Goal: Find specific page/section: Locate a particular part of the current website

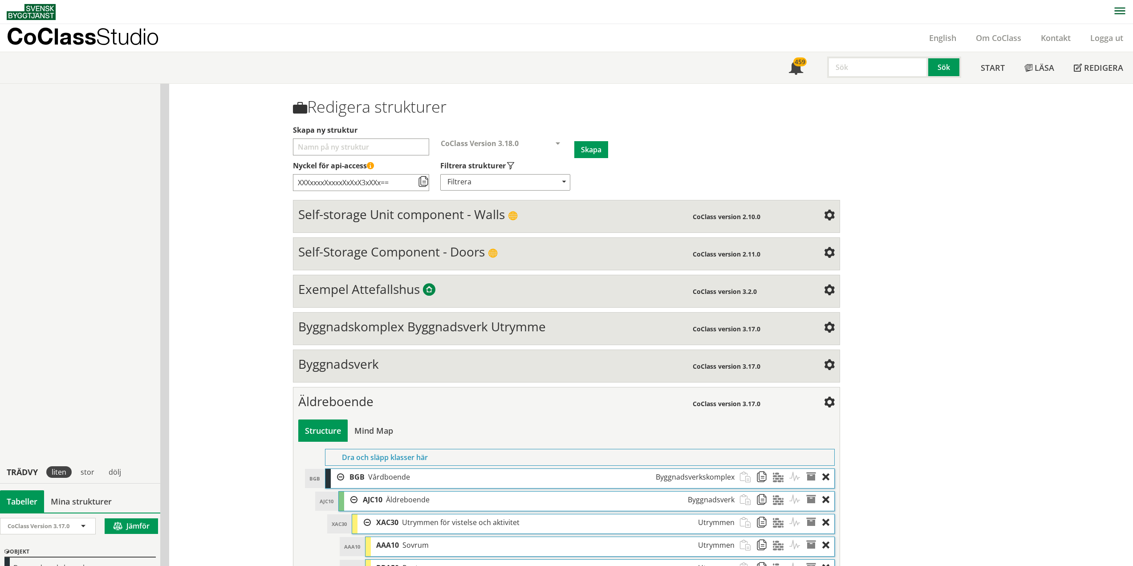
scroll to position [461, 0]
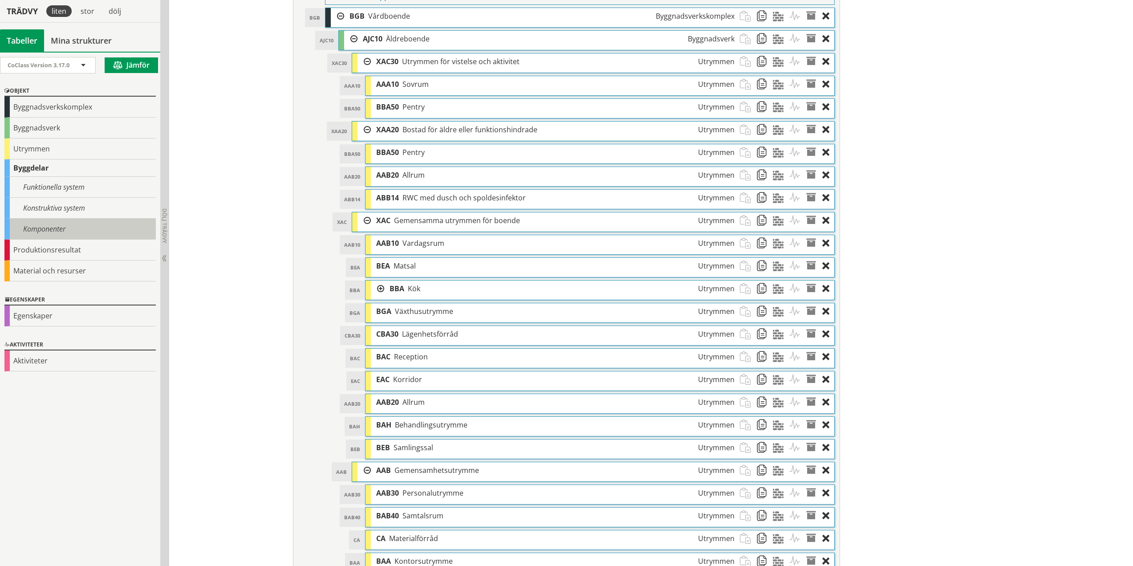
click at [35, 231] on div "Komponenter" at bounding box center [79, 229] width 151 height 21
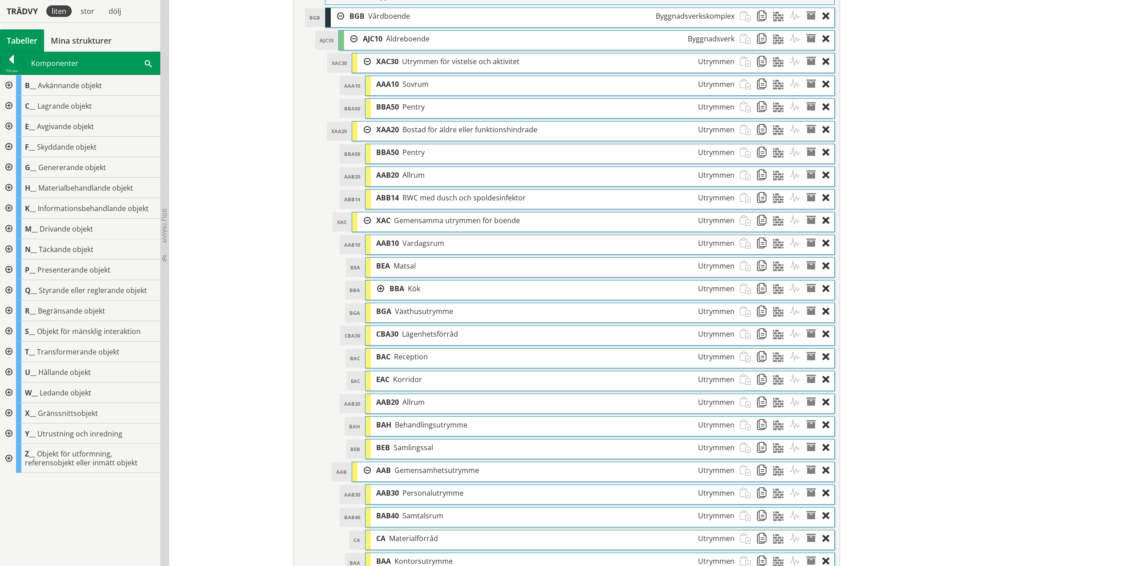
click at [147, 62] on span at bounding box center [148, 62] width 7 height 9
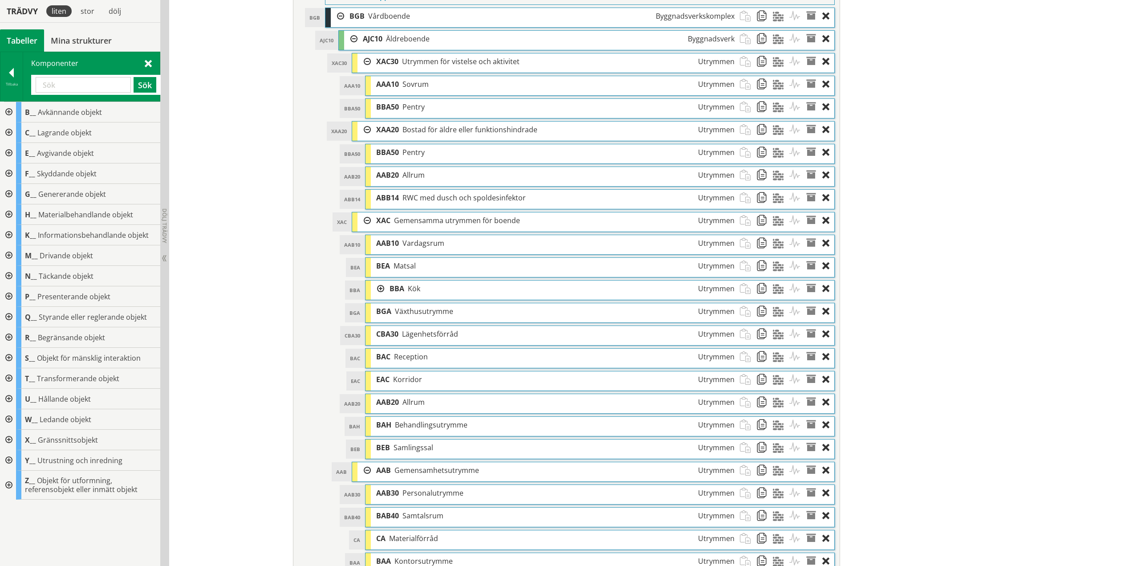
type input "l"
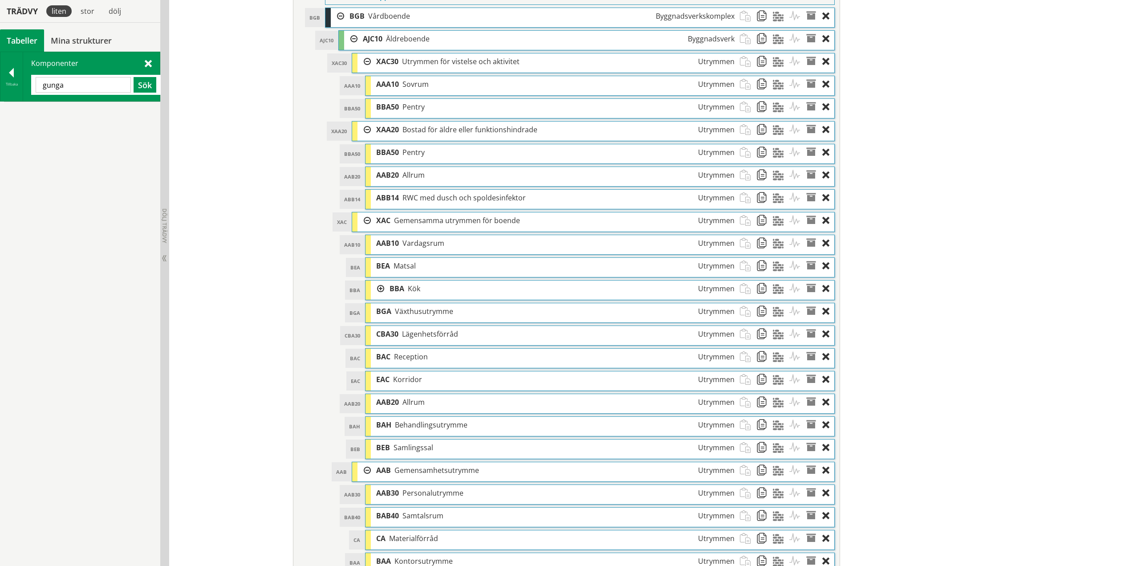
click at [56, 85] on input "gunga" at bounding box center [83, 85] width 95 height 16
type input "rc40"
click at [11, 75] on div at bounding box center [11, 74] width 22 height 12
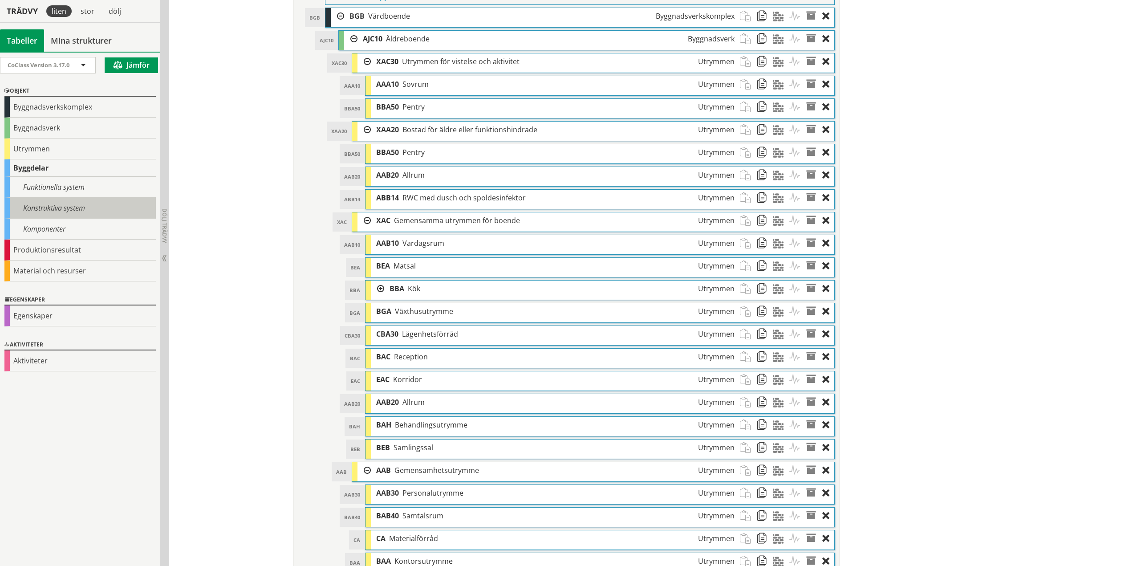
click at [59, 207] on div "Konstruktiva system" at bounding box center [79, 208] width 151 height 21
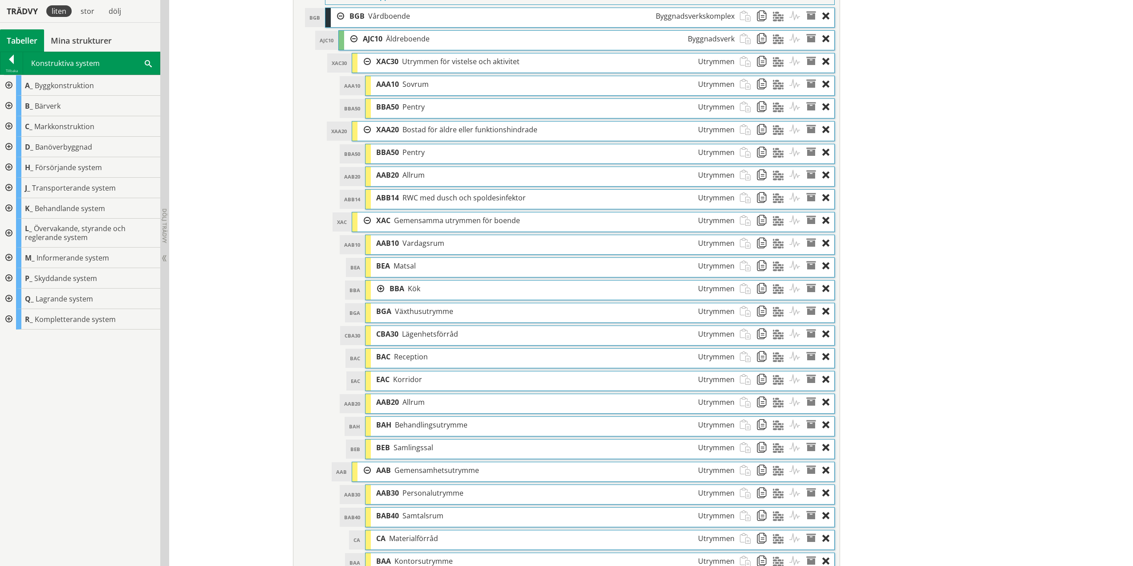
click at [148, 62] on span at bounding box center [148, 62] width 7 height 9
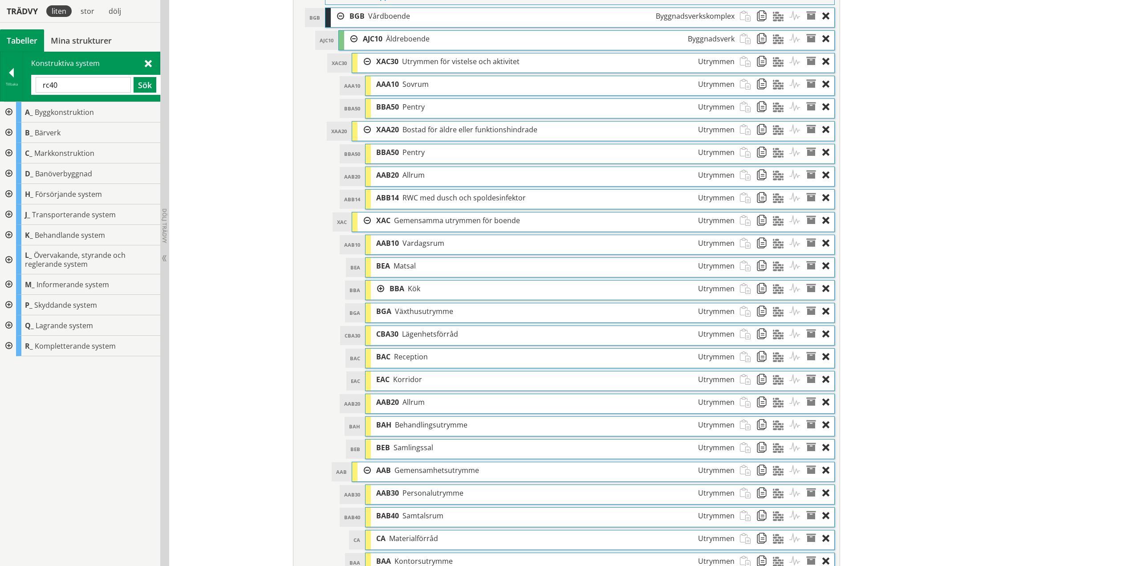
type input "rc40"
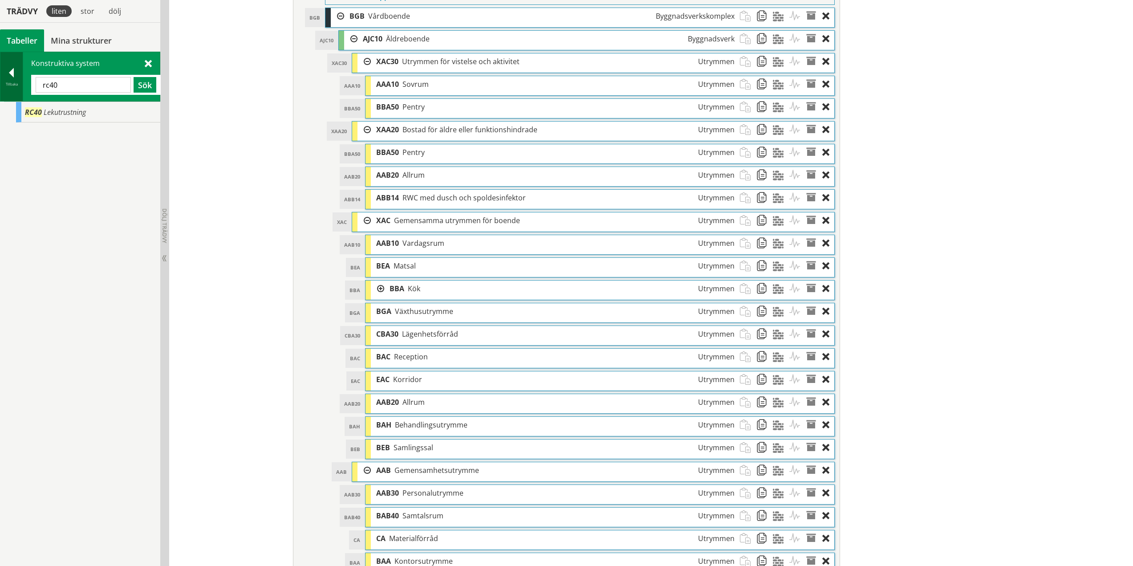
click at [12, 70] on div at bounding box center [11, 74] width 22 height 12
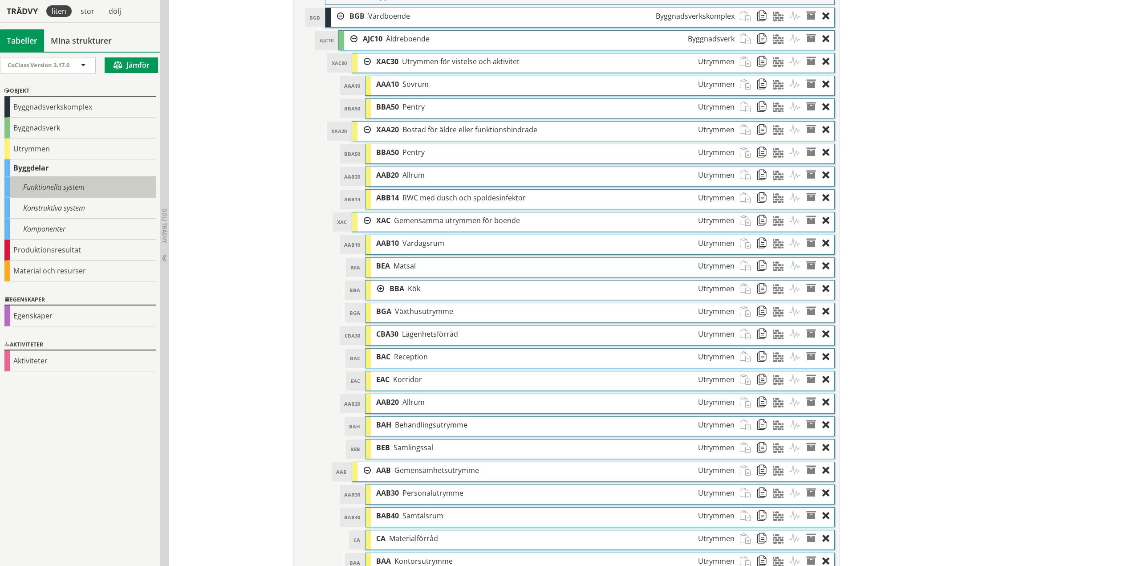
click at [77, 187] on div "Funktionella system" at bounding box center [79, 187] width 151 height 21
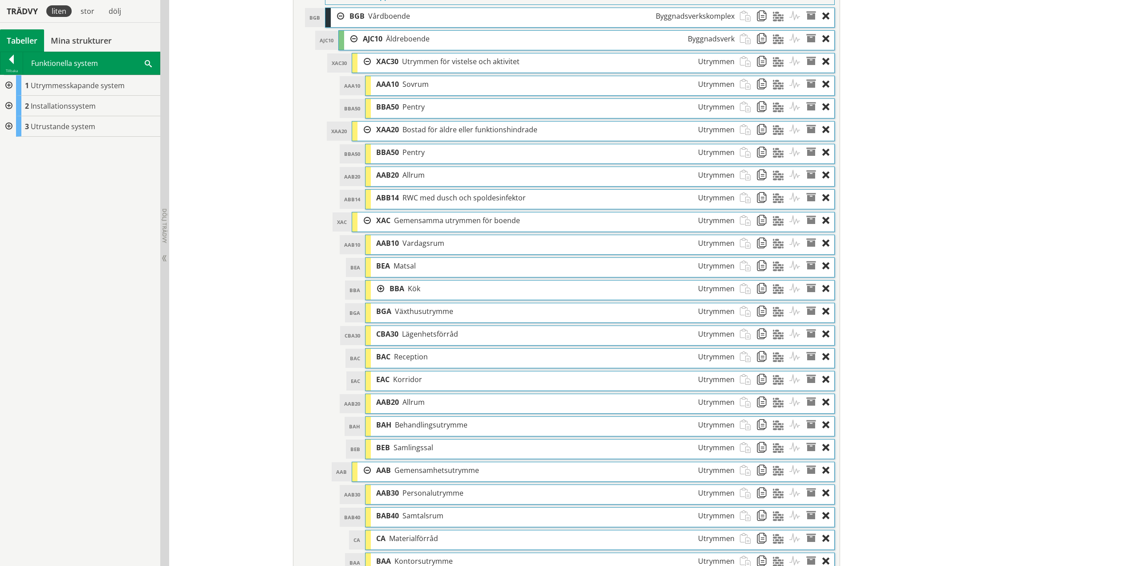
click at [9, 125] on div at bounding box center [8, 126] width 16 height 20
click at [11, 124] on div at bounding box center [8, 126] width 16 height 20
click at [6, 105] on div at bounding box center [8, 106] width 16 height 20
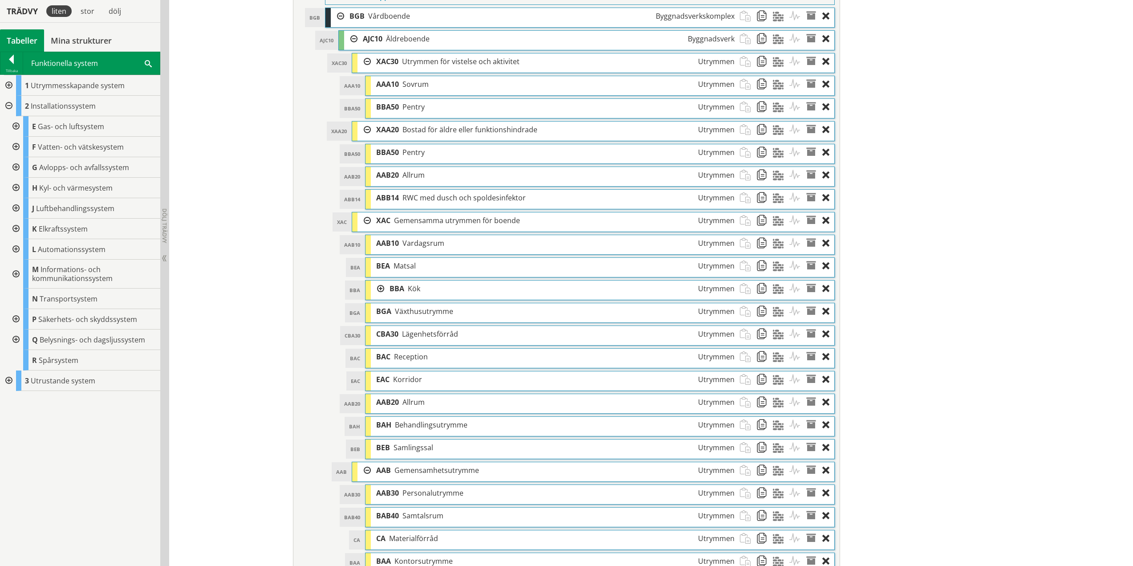
click at [7, 106] on div at bounding box center [8, 106] width 16 height 20
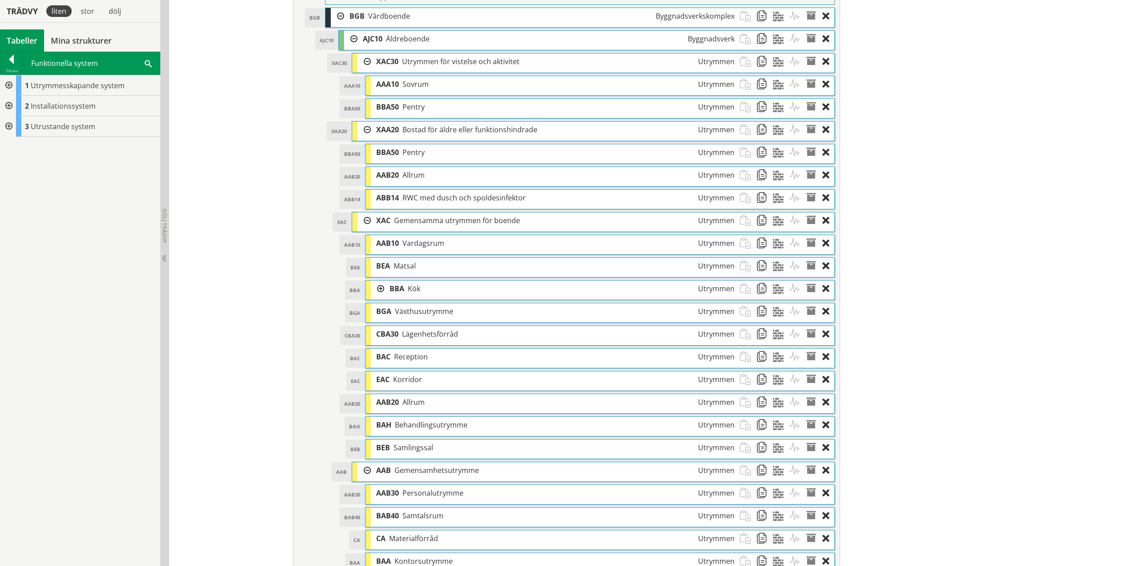
click at [8, 86] on div at bounding box center [8, 85] width 16 height 20
click at [6, 85] on div at bounding box center [8, 85] width 16 height 20
click at [94, 225] on div "1 Utrymmesskapande system A Mark- och grundsystem B Väggsystem C Bjälklagssyste…" at bounding box center [80, 320] width 160 height 491
click at [14, 63] on div at bounding box center [11, 61] width 22 height 12
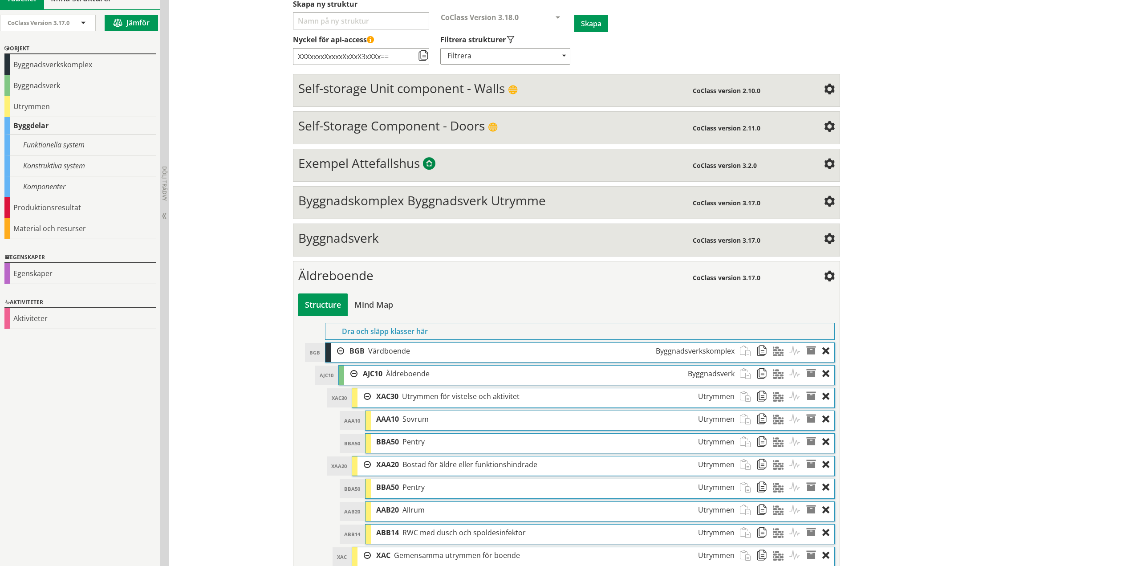
scroll to position [0, 0]
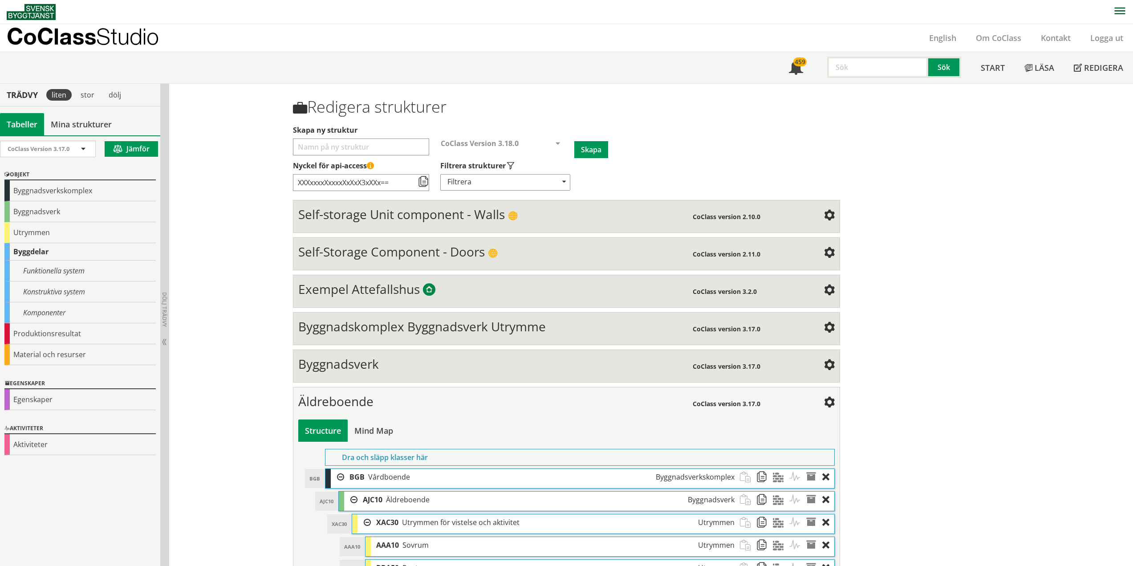
click at [377, 325] on span "Byggnadskomplex Byggnadsverk Utrymme" at bounding box center [421, 326] width 247 height 17
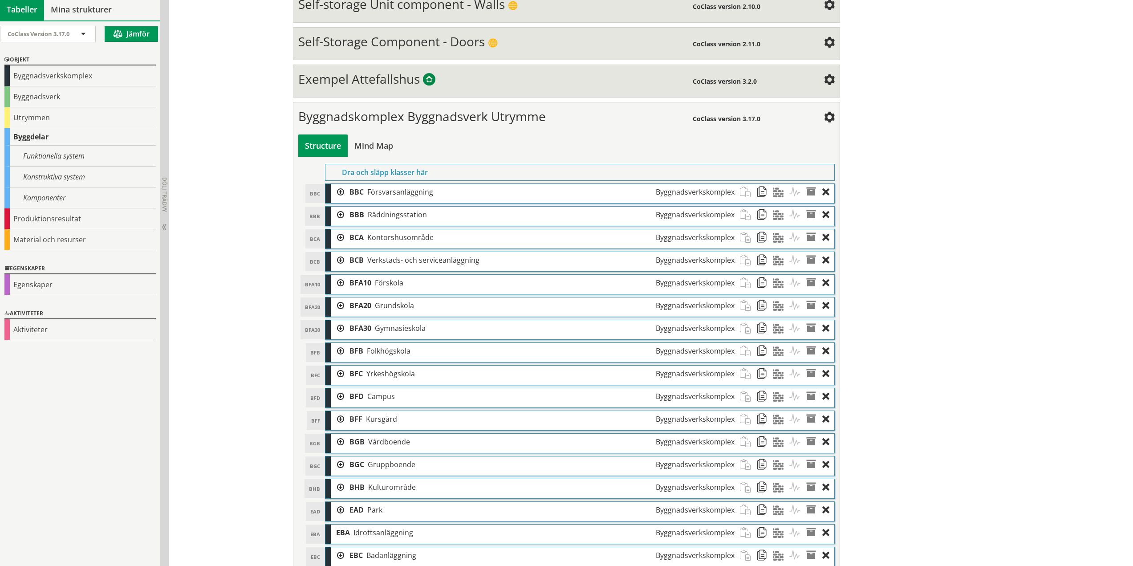
scroll to position [178, 0]
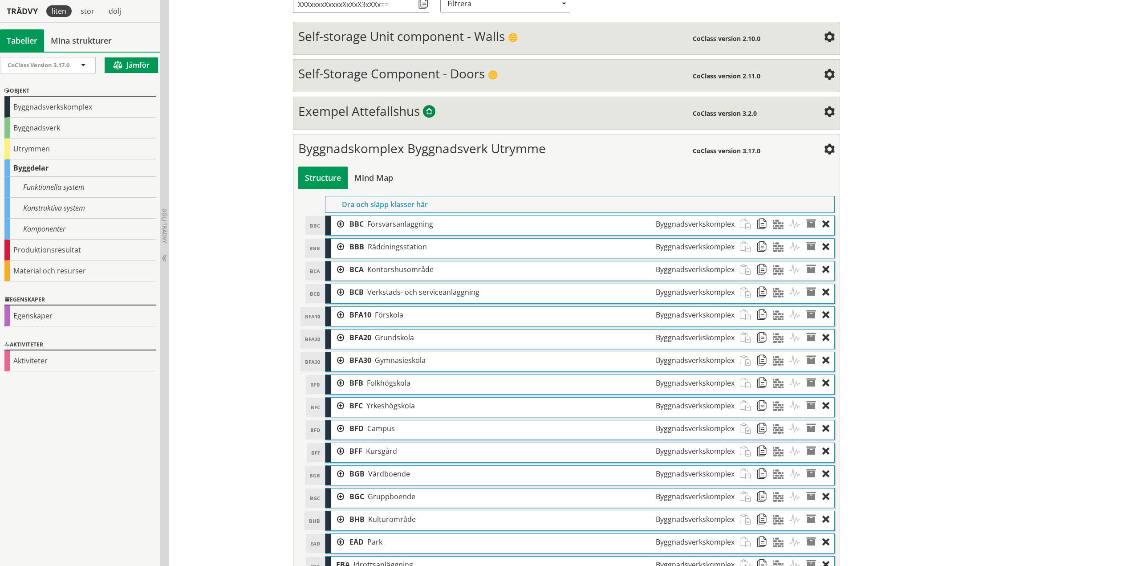
click at [336, 316] on div at bounding box center [337, 315] width 13 height 16
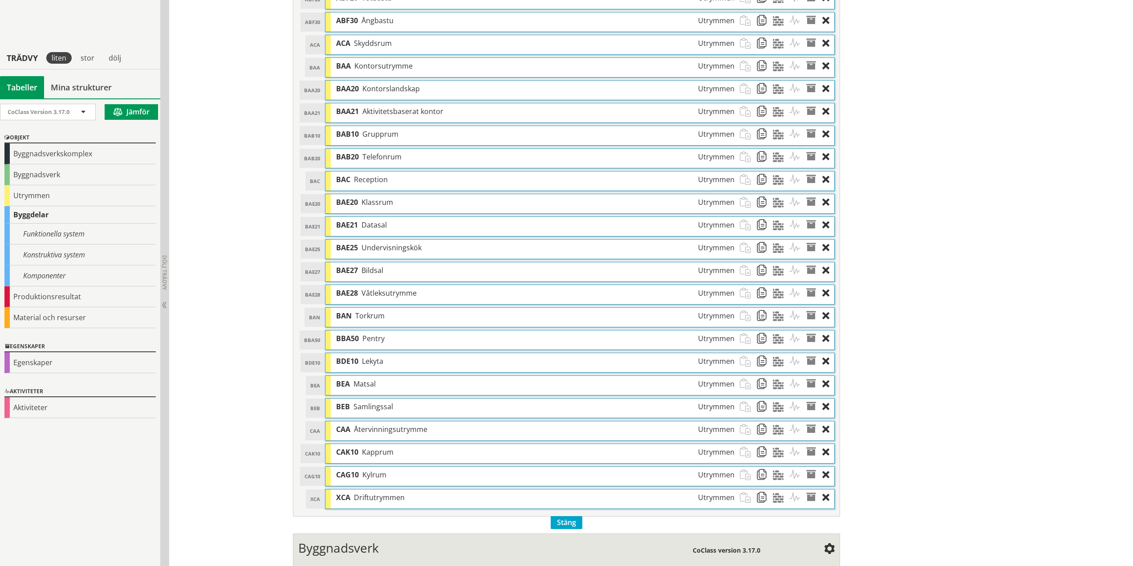
scroll to position [1495, 0]
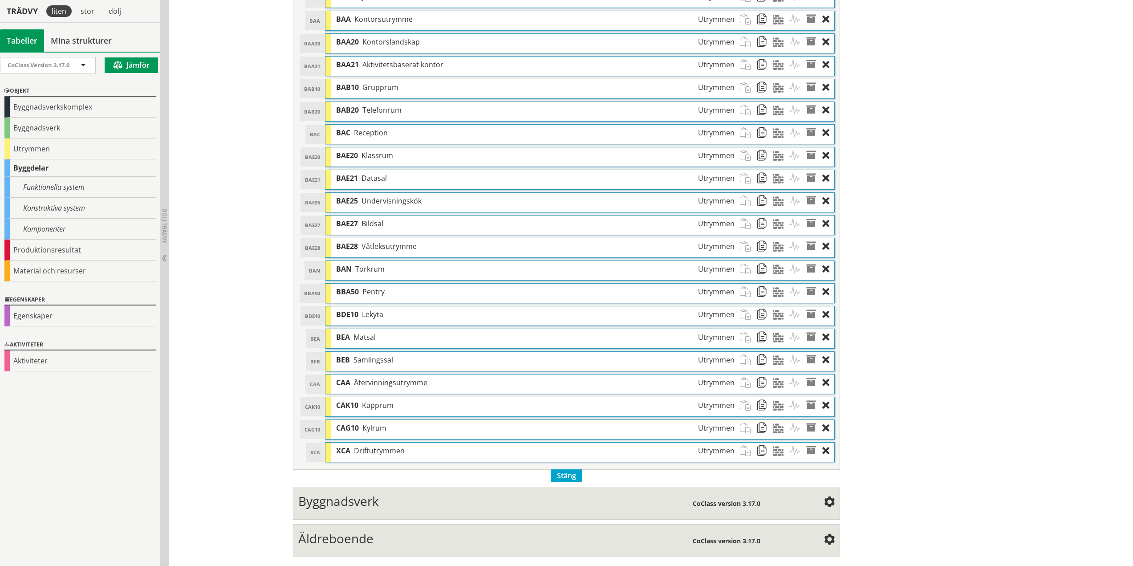
click at [343, 540] on span "Äldreboende" at bounding box center [335, 538] width 75 height 17
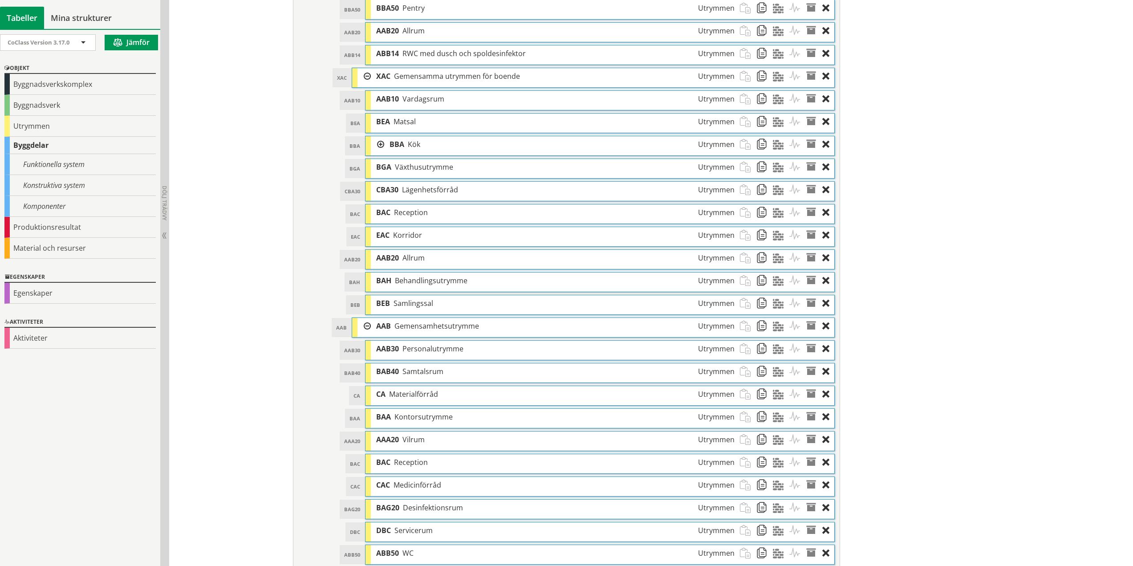
scroll to position [293, 0]
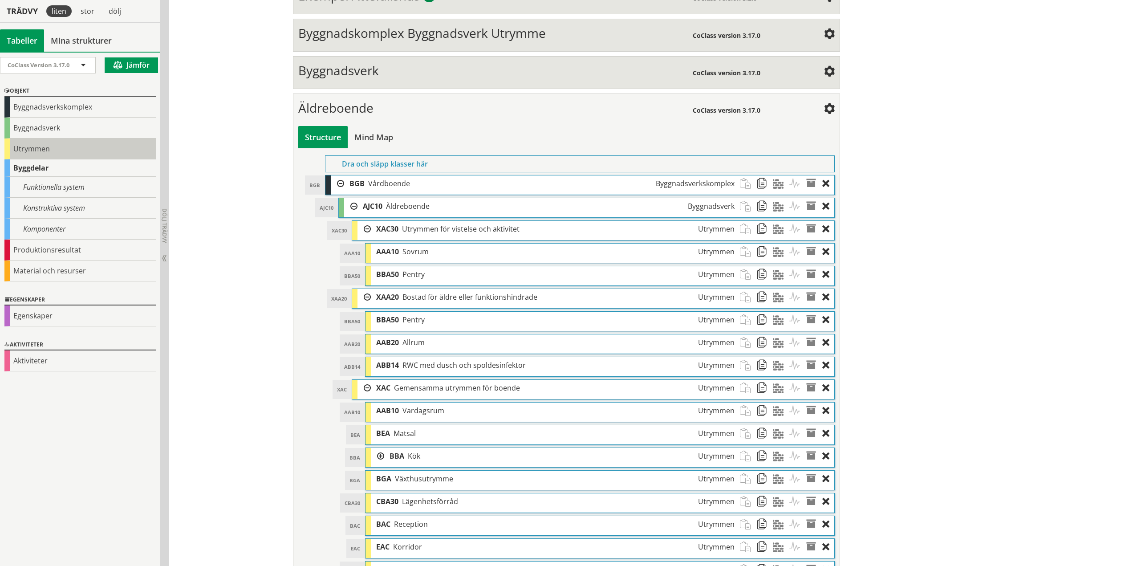
click at [40, 147] on div "Utrymmen" at bounding box center [79, 148] width 151 height 21
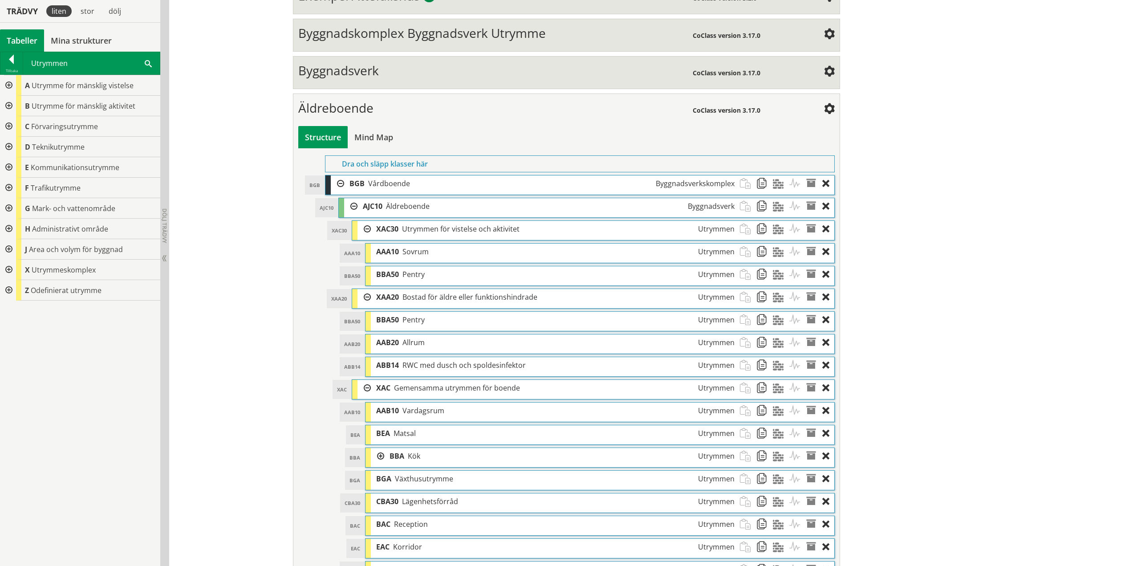
click at [12, 269] on div at bounding box center [8, 269] width 16 height 20
click at [15, 288] on div at bounding box center [15, 290] width 16 height 20
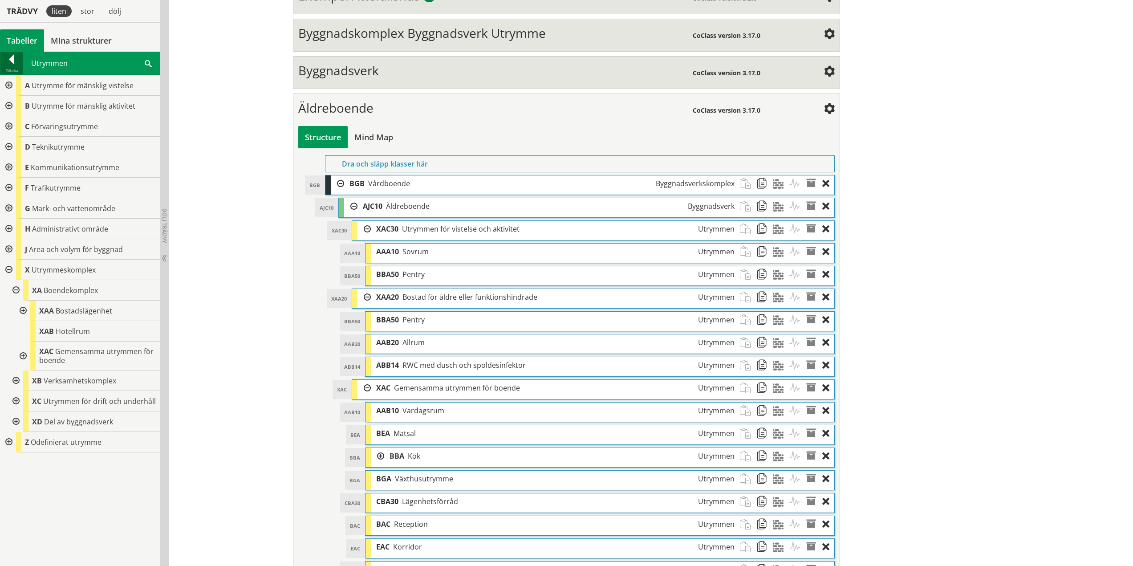
click at [9, 56] on div at bounding box center [11, 61] width 22 height 12
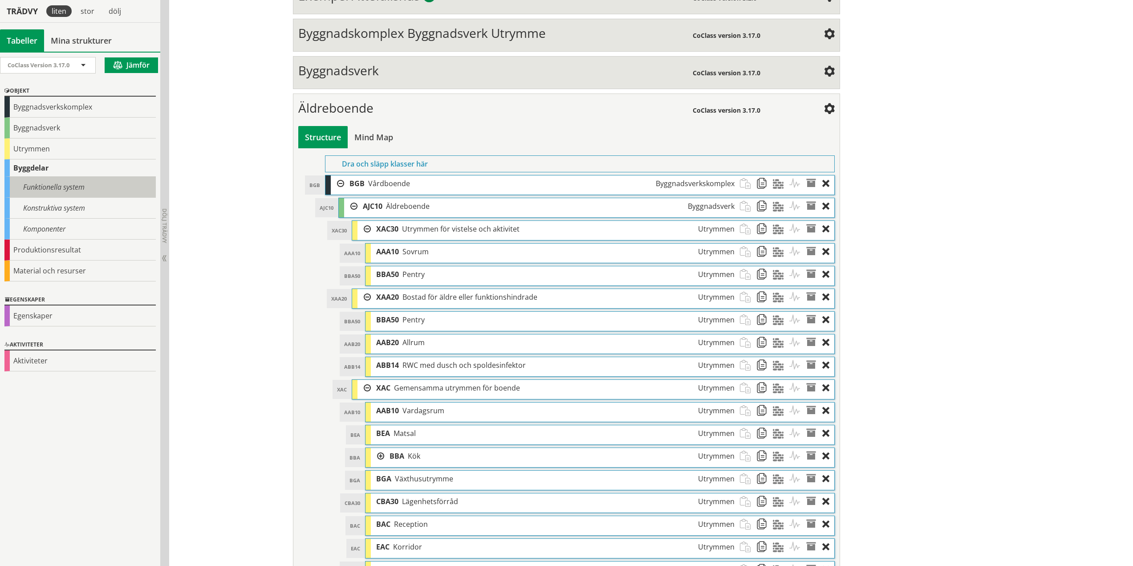
click at [43, 191] on div "Funktionella system" at bounding box center [79, 187] width 151 height 21
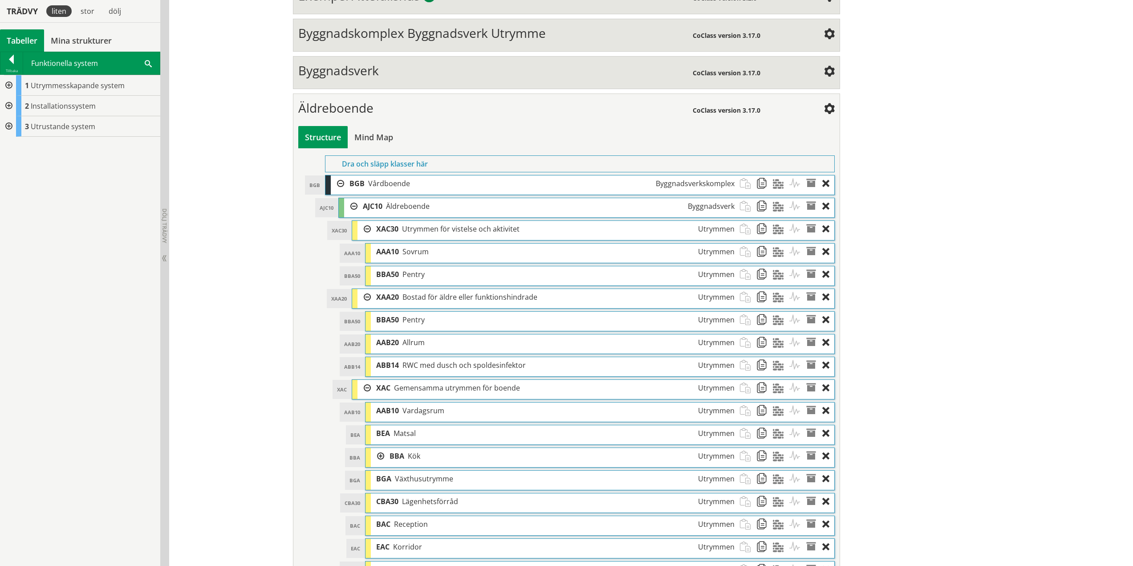
click at [7, 84] on div at bounding box center [8, 85] width 16 height 20
click at [14, 103] on div at bounding box center [15, 106] width 16 height 20
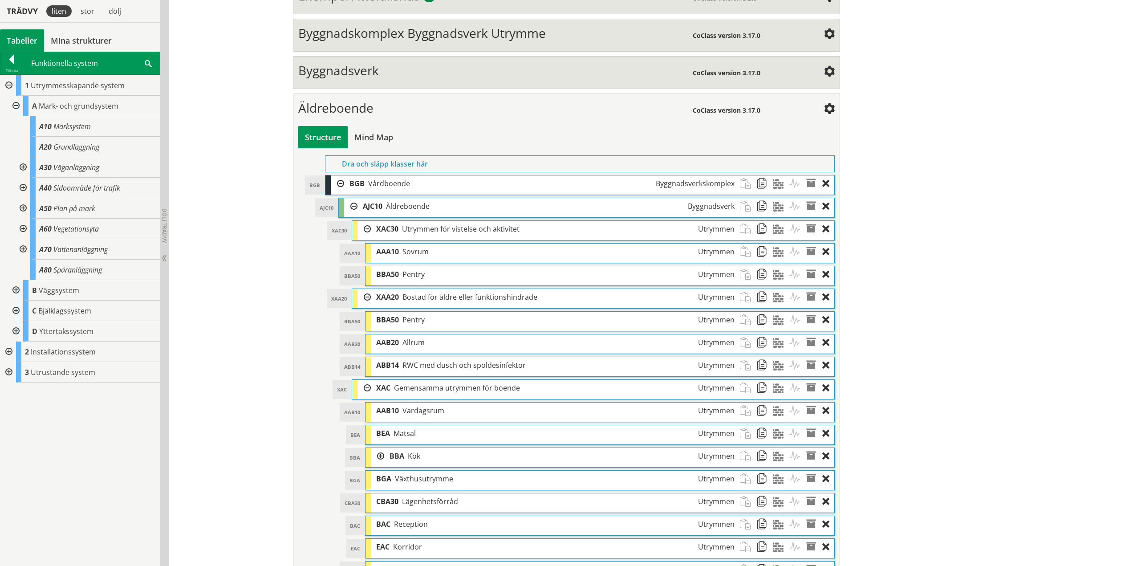
click at [24, 229] on div at bounding box center [22, 229] width 16 height 20
click at [24, 209] on div at bounding box center [22, 208] width 16 height 20
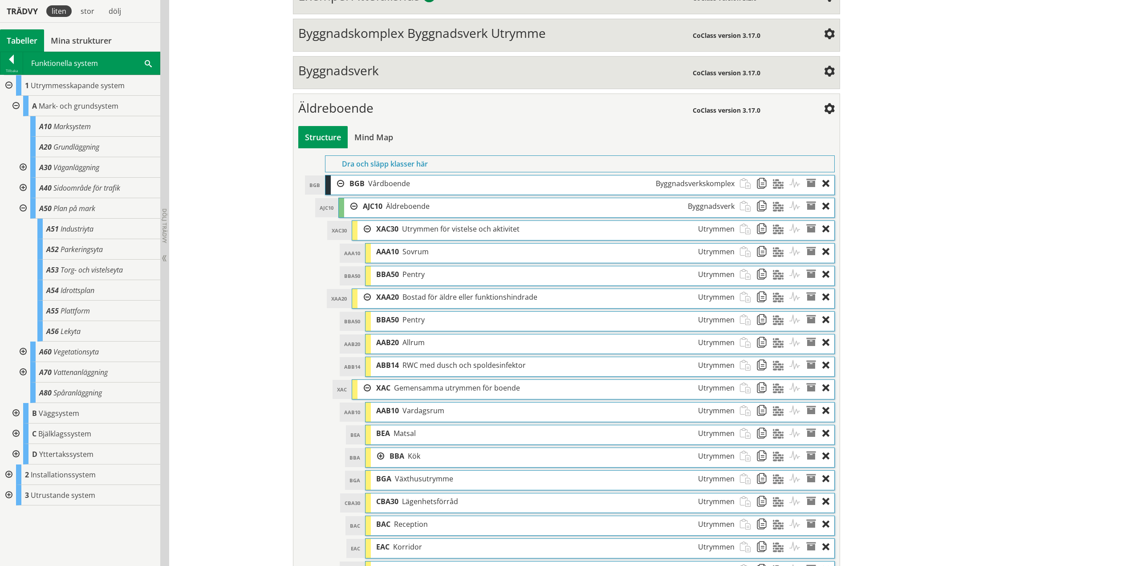
click at [24, 209] on div at bounding box center [22, 208] width 16 height 20
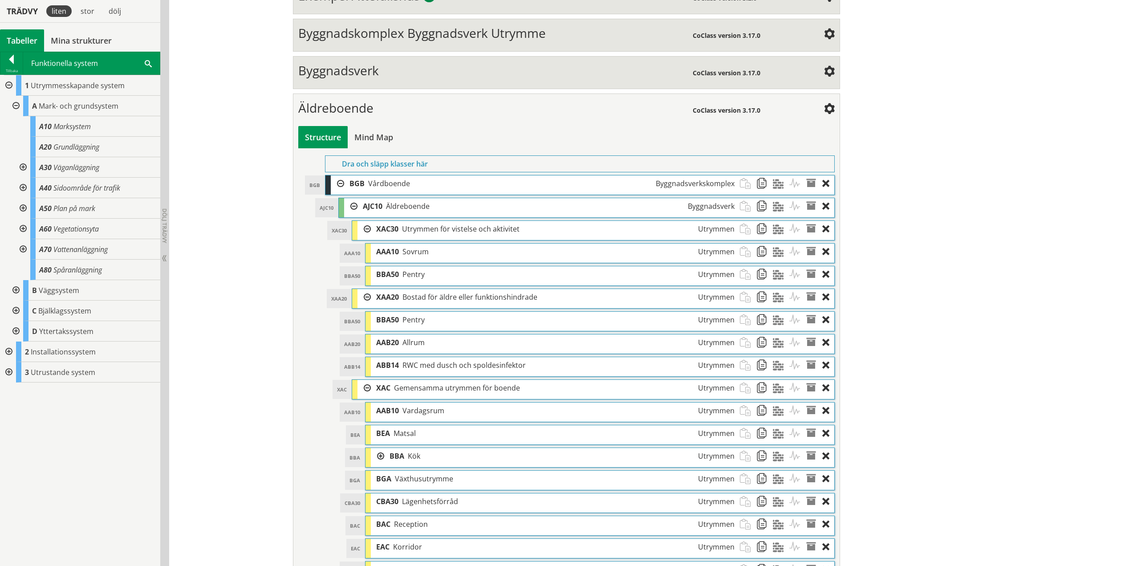
click at [24, 209] on div at bounding box center [22, 208] width 16 height 20
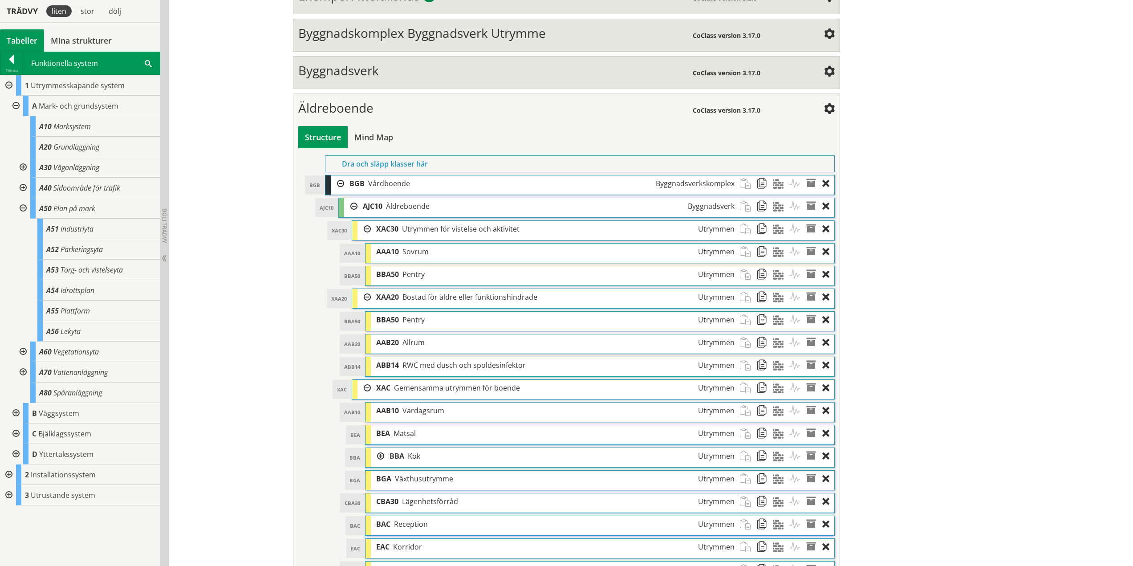
click at [16, 61] on div at bounding box center [11, 61] width 22 height 12
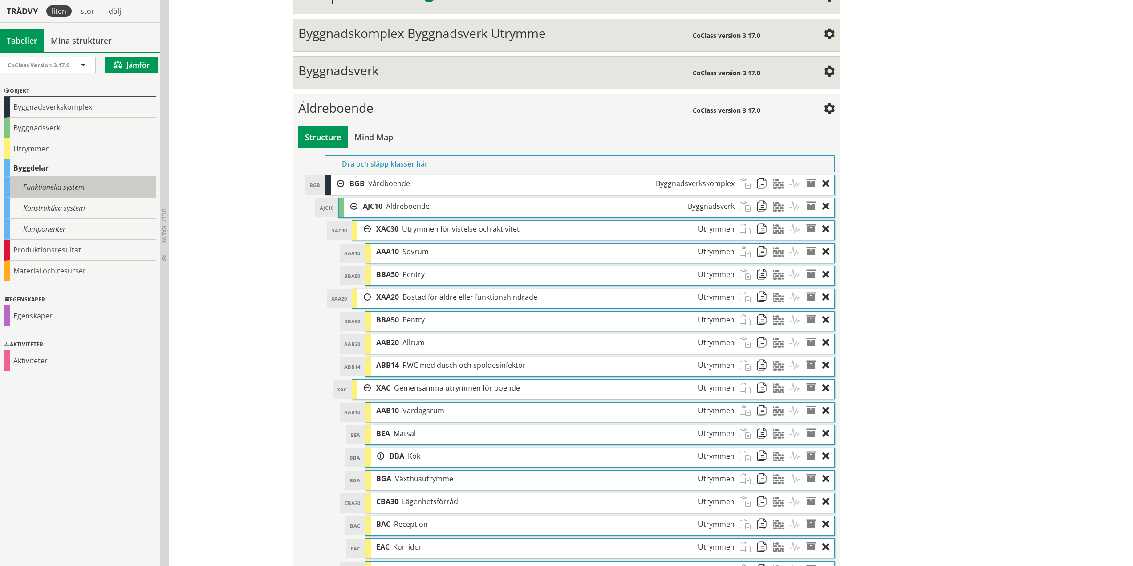
click at [85, 192] on div "Funktionella system" at bounding box center [79, 187] width 151 height 21
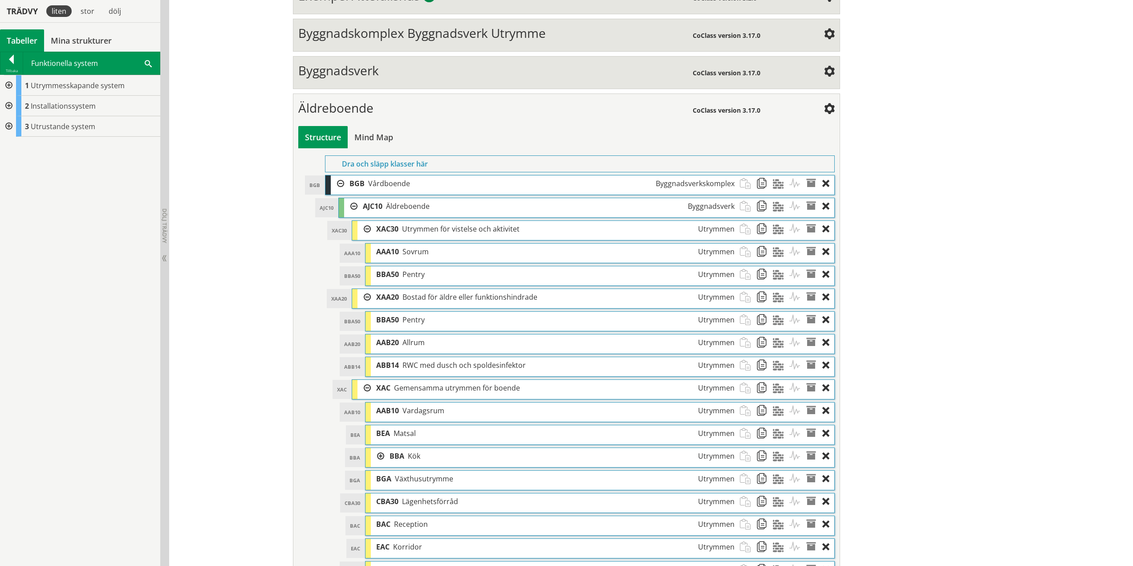
click at [7, 121] on div at bounding box center [8, 126] width 16 height 20
click at [61, 145] on span "Anordningar" at bounding box center [59, 147] width 43 height 10
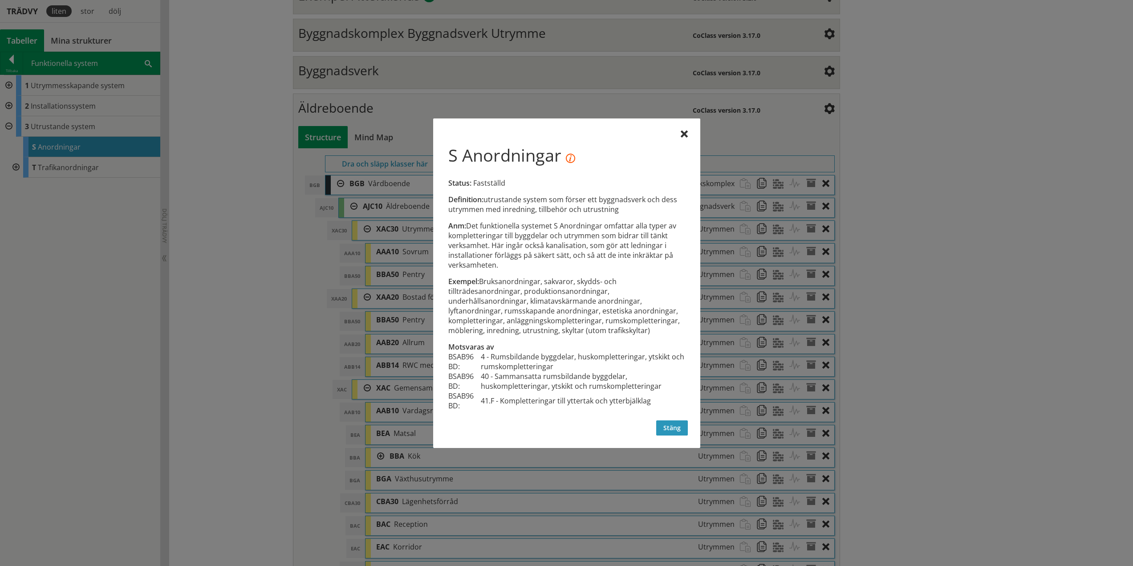
click at [663, 428] on button "Stäng" at bounding box center [672, 427] width 32 height 15
